Goal: Task Accomplishment & Management: Manage account settings

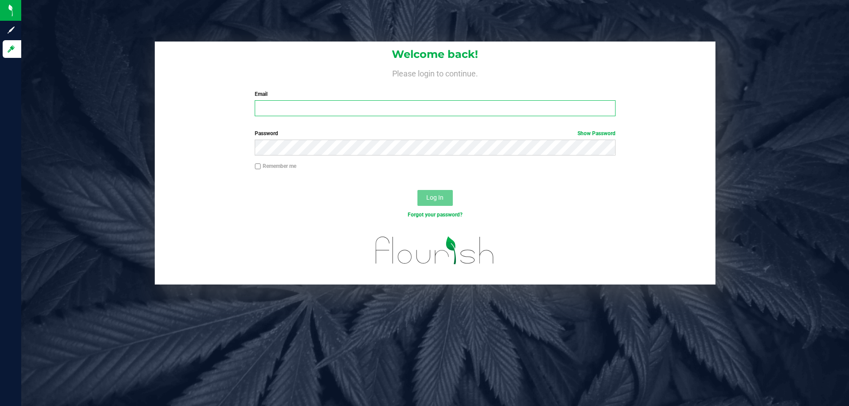
click at [330, 112] on input "Email" at bounding box center [435, 108] width 360 height 16
type input "[PERSON_NAME][EMAIL_ADDRESS][DOMAIN_NAME]"
click at [417, 190] on button "Log In" at bounding box center [434, 198] width 35 height 16
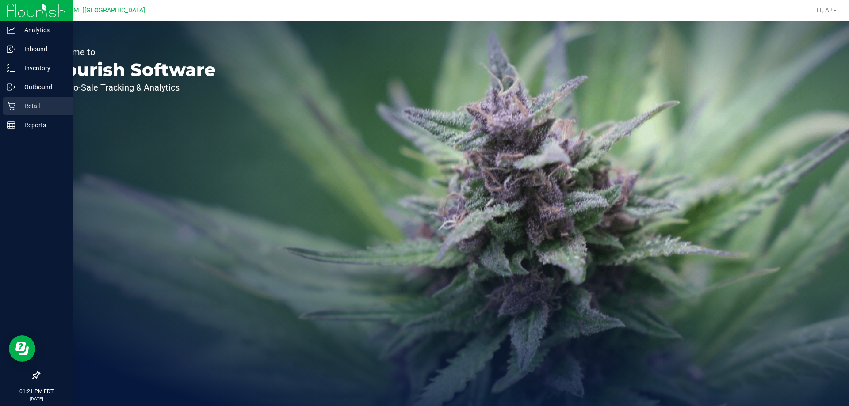
click at [39, 99] on div "Retail" at bounding box center [38, 106] width 70 height 18
